Goal: Browse casually

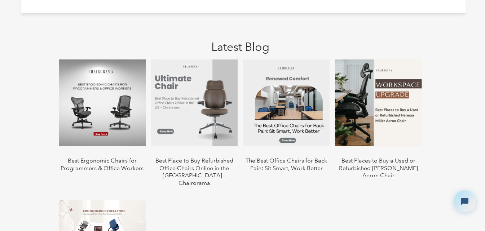
scroll to position [695, 0]
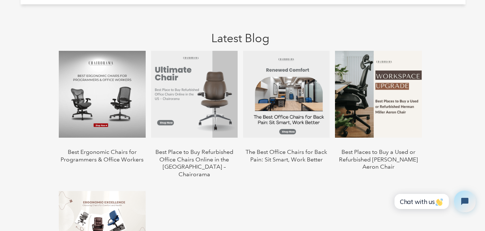
click at [103, 91] on img at bounding box center [102, 94] width 86 height 86
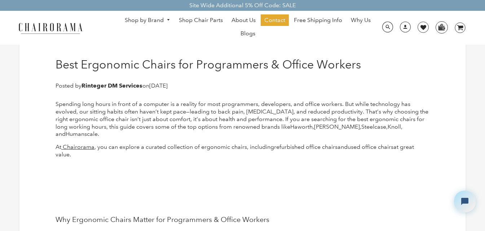
drag, startPoint x: 489, startPoint y: 14, endPoint x: 483, endPoint y: -4, distance: 18.9
click at [63, 32] on img at bounding box center [50, 28] width 72 height 13
